Goal: Task Accomplishment & Management: Use online tool/utility

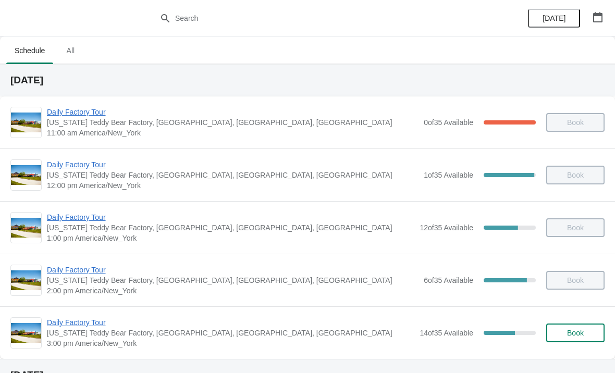
click at [61, 327] on span "Daily Factory Tour" at bounding box center [231, 322] width 368 height 10
click at [87, 327] on span "Daily Factory Tour" at bounding box center [231, 322] width 368 height 10
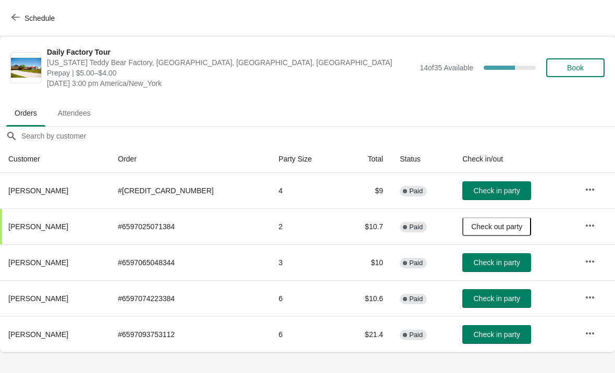
click at [500, 301] on span "Check in party" at bounding box center [497, 299] width 46 height 8
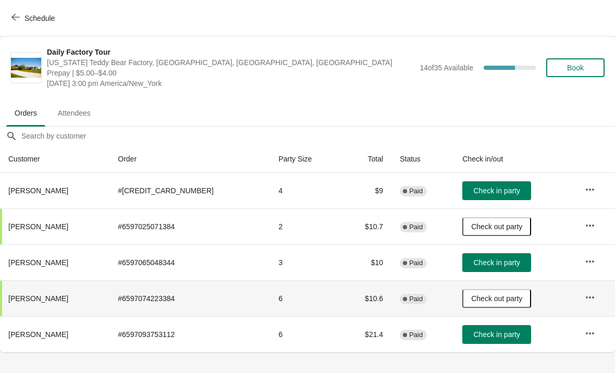
click at [511, 197] on button "Check in party" at bounding box center [496, 190] width 69 height 19
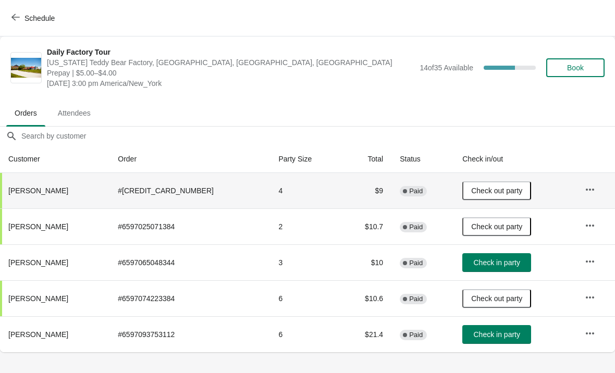
click at [507, 266] on span "Check in party" at bounding box center [497, 263] width 46 height 8
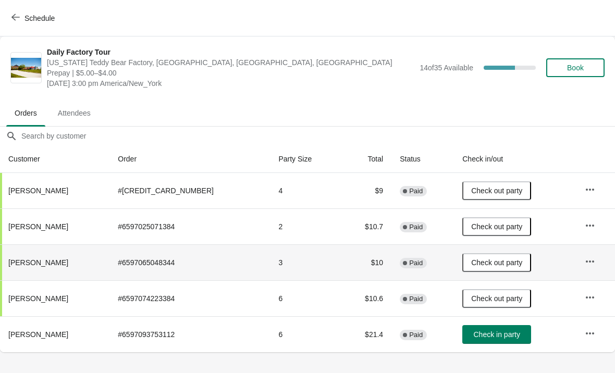
click at [479, 338] on span "Check in party" at bounding box center [497, 334] width 46 height 8
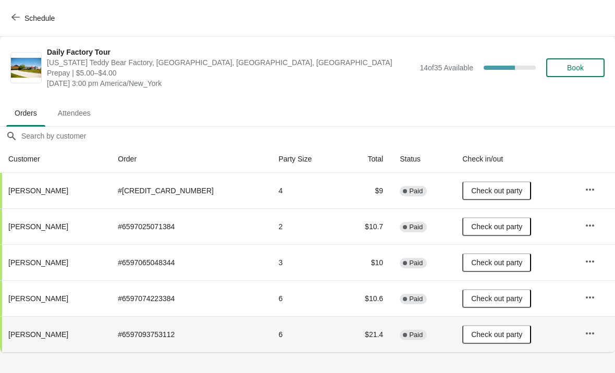
click at [9, 22] on button "Schedule" at bounding box center [34, 18] width 58 height 19
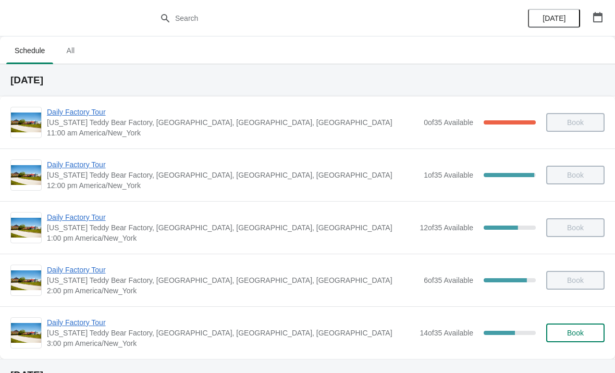
click at [83, 334] on span "[US_STATE] Teddy Bear Factory, [GEOGRAPHIC_DATA], [GEOGRAPHIC_DATA], [GEOGRAPHI…" at bounding box center [231, 333] width 368 height 10
click at [94, 326] on span "Daily Factory Tour" at bounding box center [231, 322] width 368 height 10
